Goal: Task Accomplishment & Management: Manage account settings

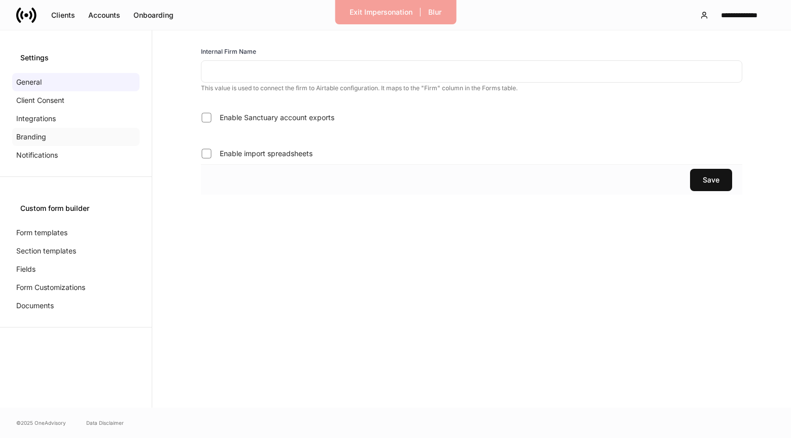
click at [88, 129] on div "Branding" at bounding box center [75, 137] width 127 height 18
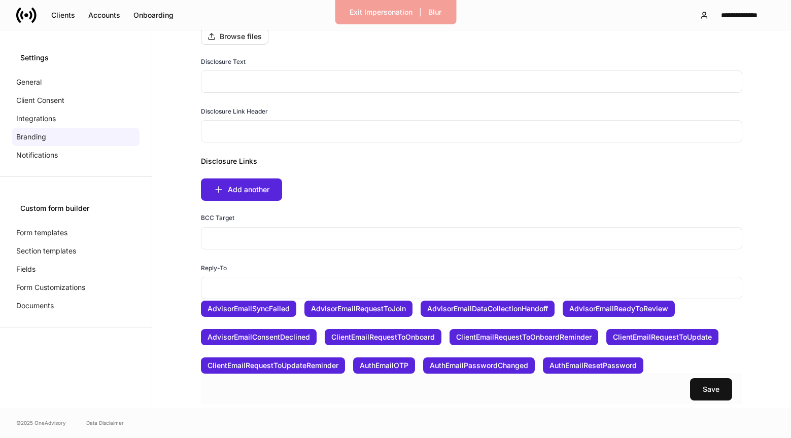
scroll to position [131, 0]
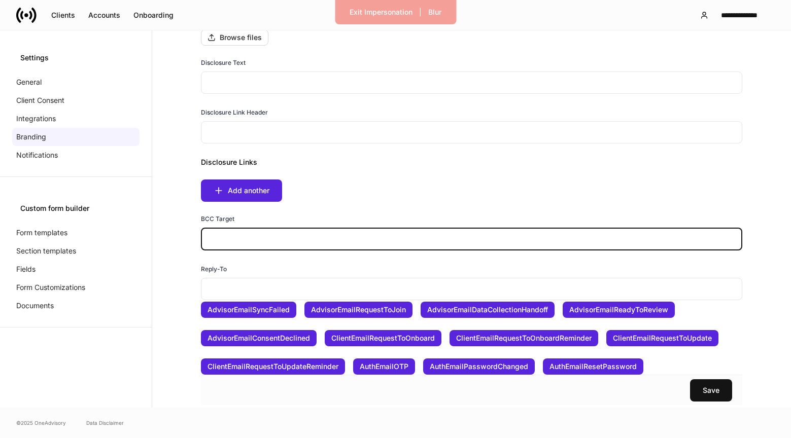
click at [397, 236] on input "text" at bounding box center [471, 239] width 541 height 22
